Goal: Task Accomplishment & Management: Use online tool/utility

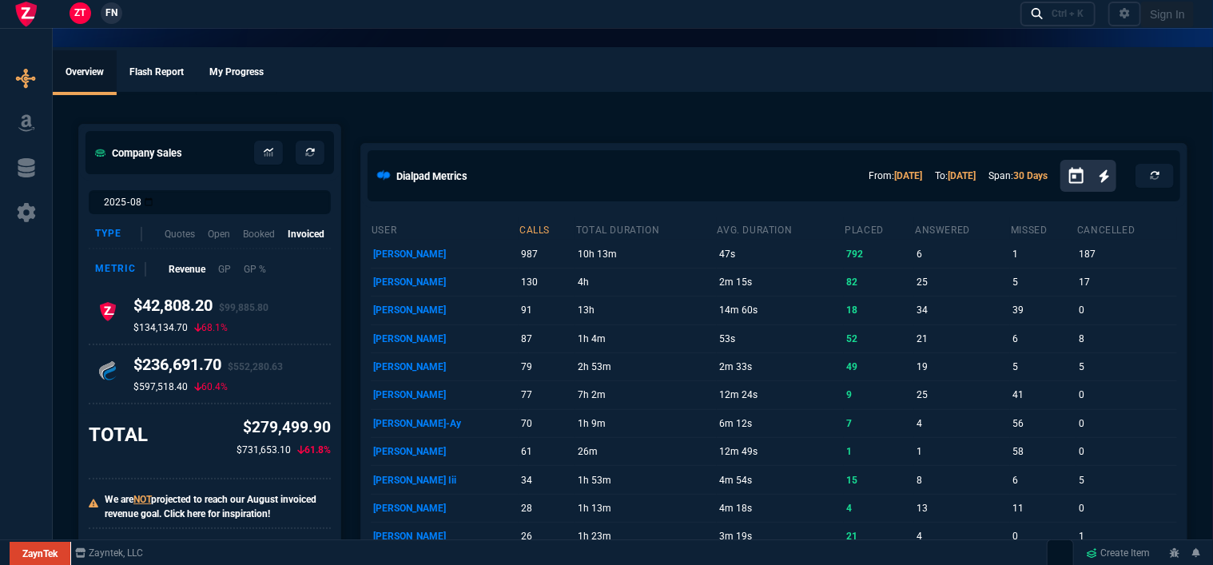
select select "12: [PERSON_NAME]"
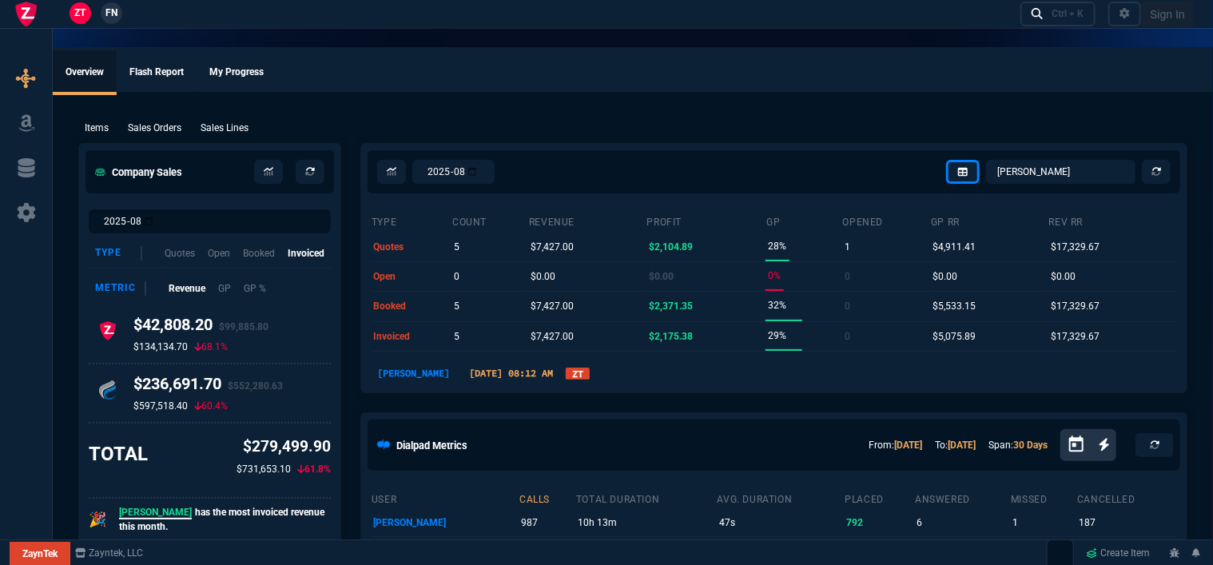
type input "100"
type input "995"
type input "1260.57"
type input "10"
type input "1178.09"
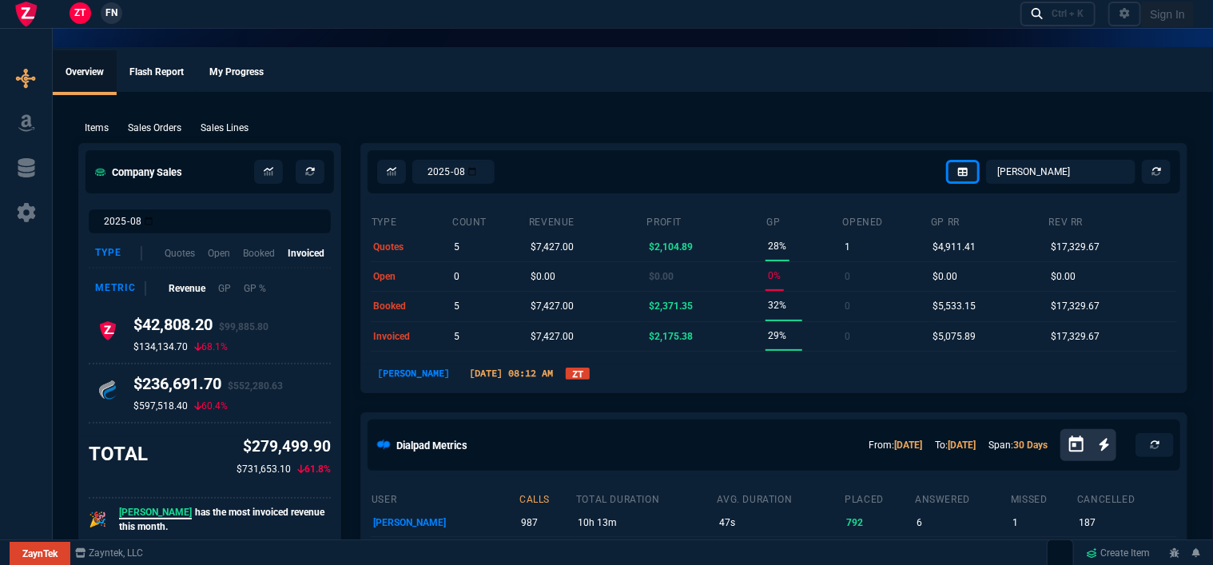
type input "19"
type input "265"
type input "1908.52"
type input "18"
type input "211"
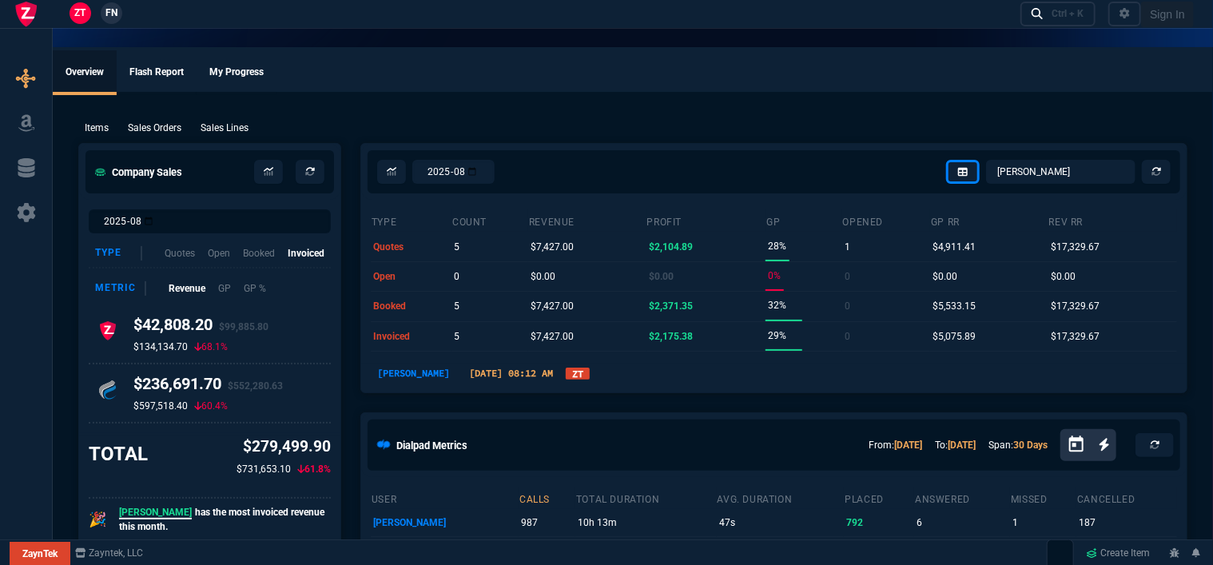
type input "1746.35"
type input "100"
type input "2085"
type input "2844.07"
type input "100"
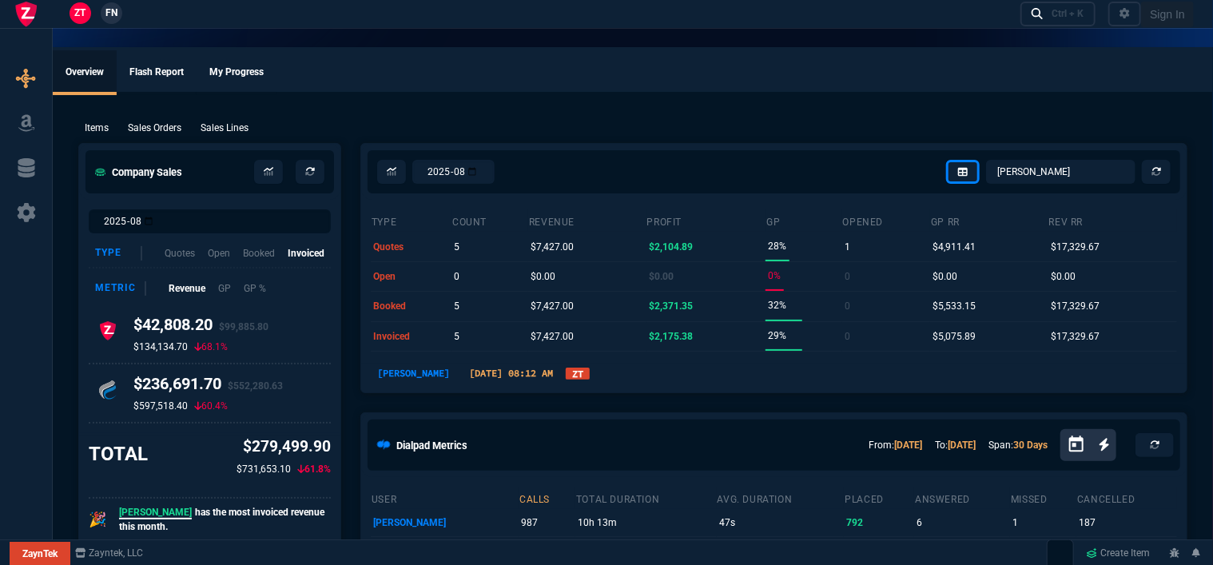
type input "1665"
type input "2494.8"
type input "8"
type input "209"
type input "3548.15"
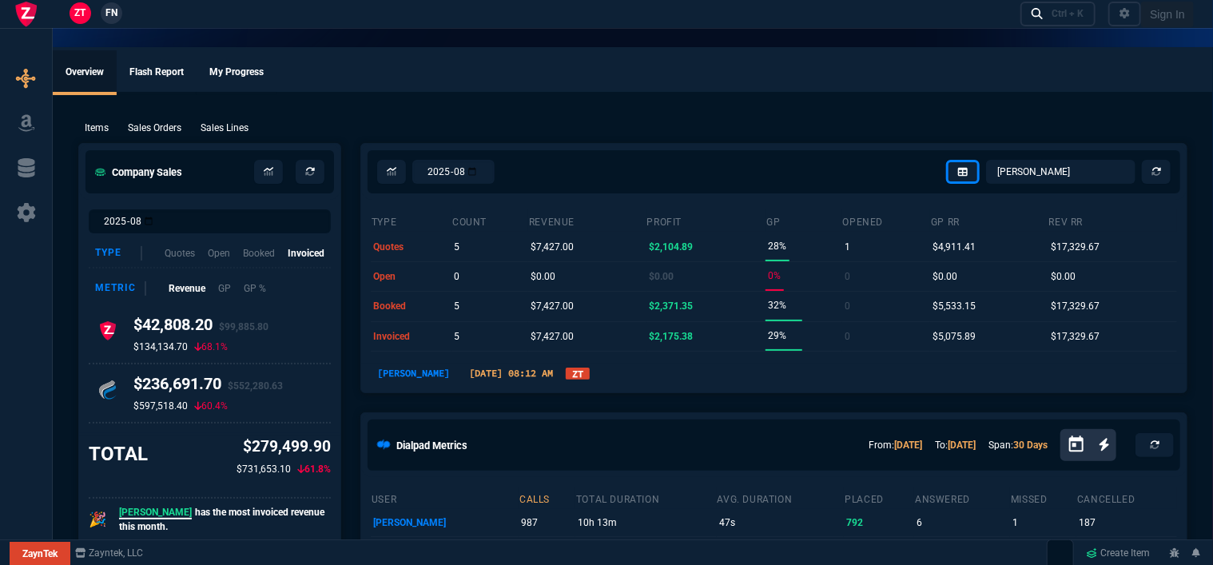
type input "20"
type input "715"
type input "4041.58"
type input "3"
type input "12"
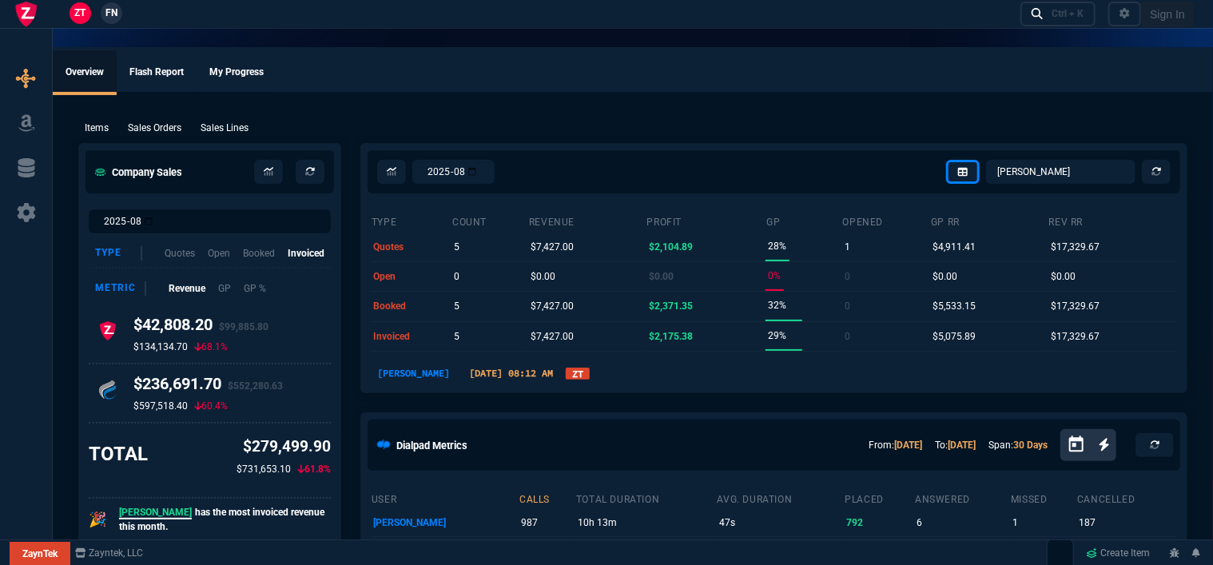
type input "699"
type input "11"
type input "88"
type input "1049"
type input "2"
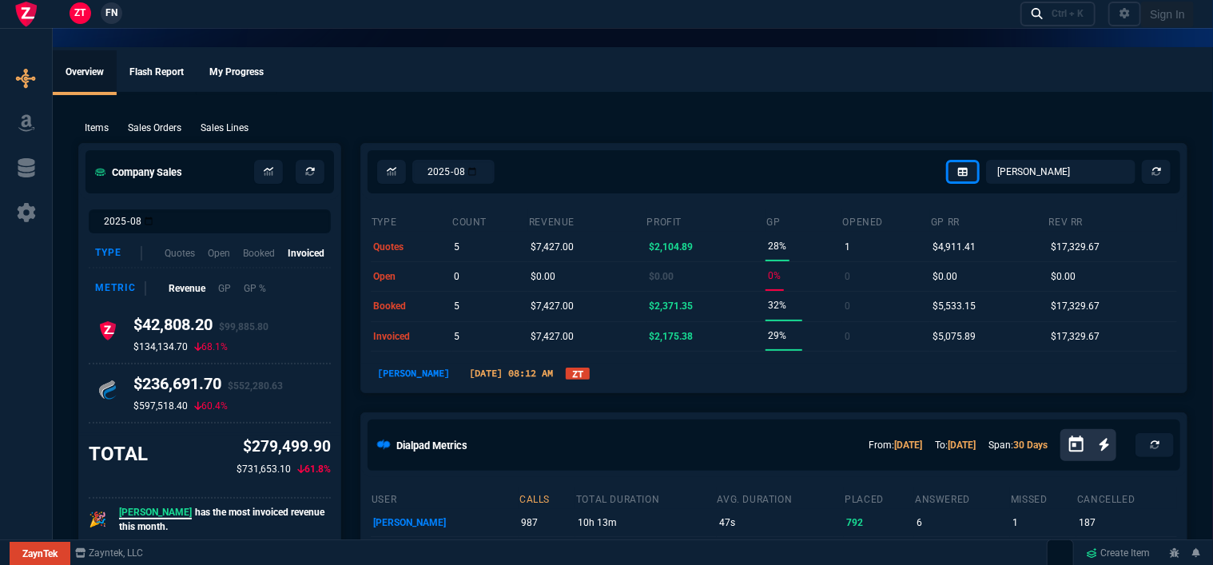
type input "33"
type input "1999"
type input "10"
type input "121"
type input "1649"
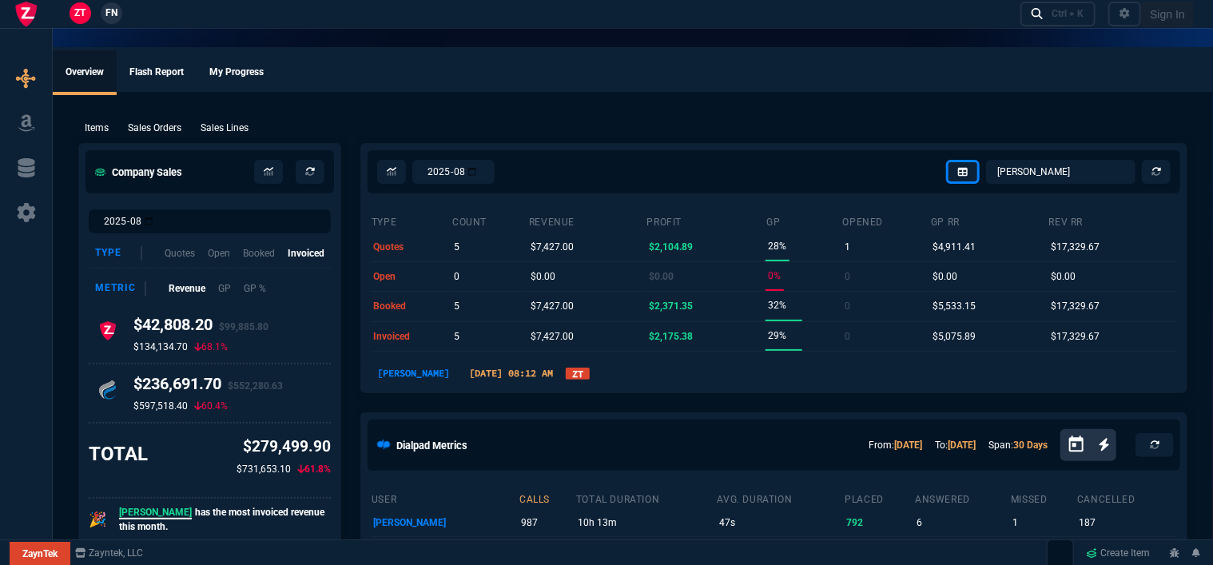
type input "3"
type input "75"
type input "4352.04"
type input "2"
type input "59"
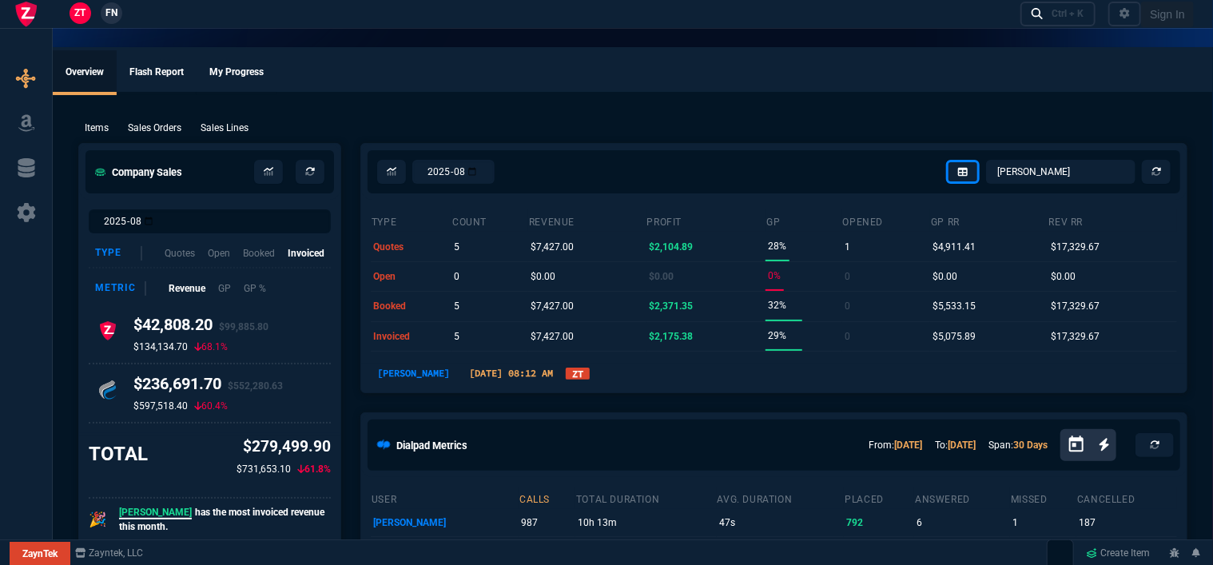
type input "4964.65"
type input "0"
type input "6409.36"
type input "21"
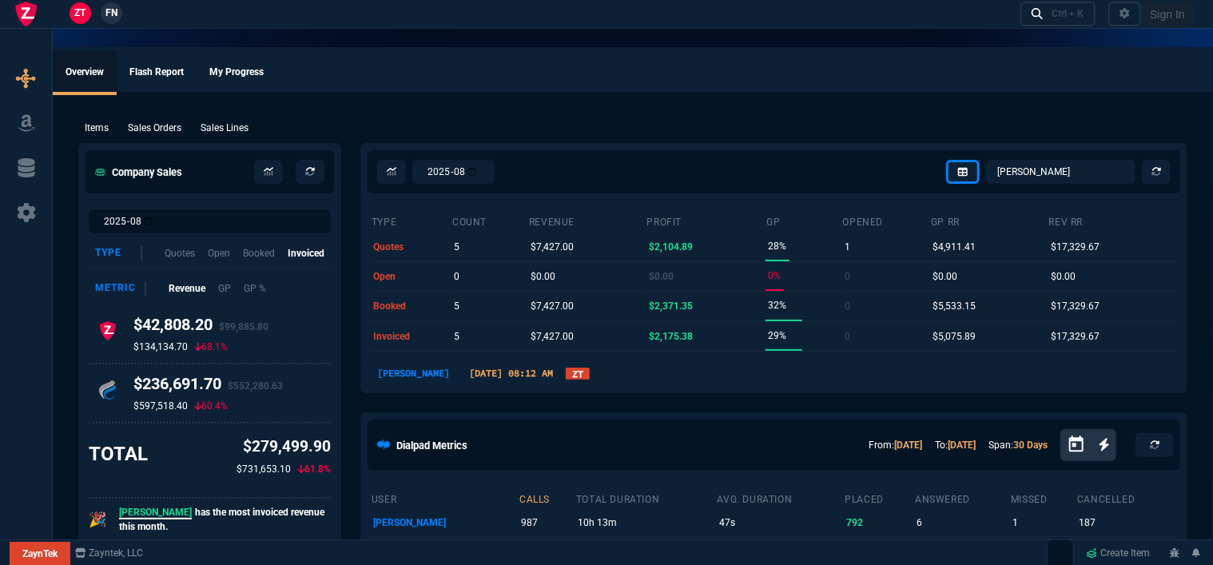
type input "34"
type input "26"
type input "34"
type input "27"
type input "33"
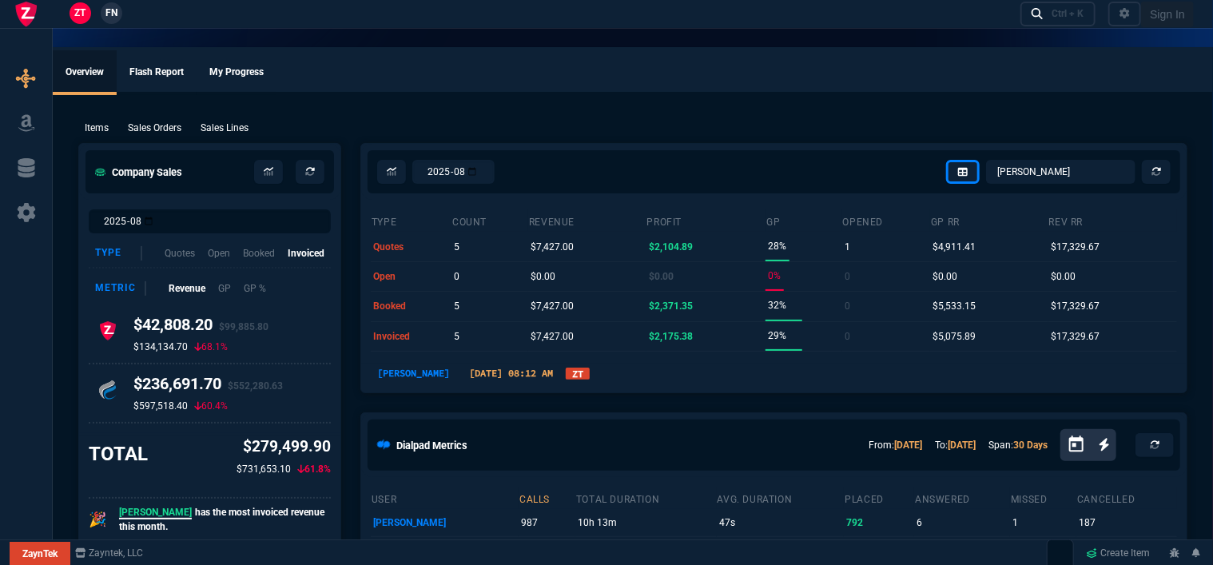
type input "29"
type input "10"
type input "33"
type input "26"
type input "33"
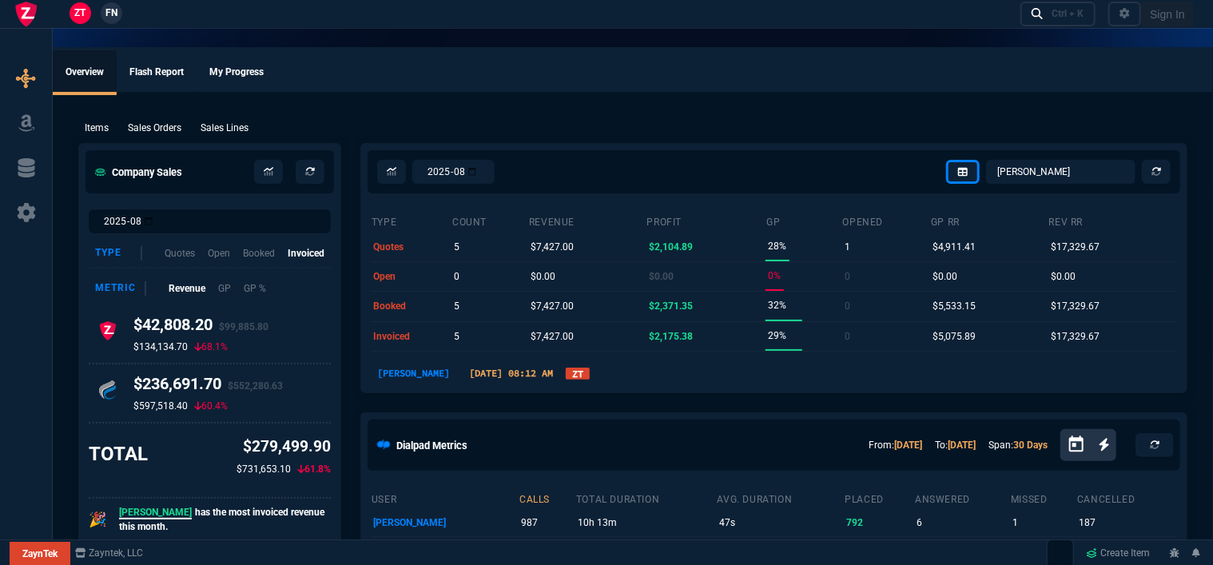
type input "27"
type input "33"
type input "26"
type input "100"
